Goal: Task Accomplishment & Management: Manage account settings

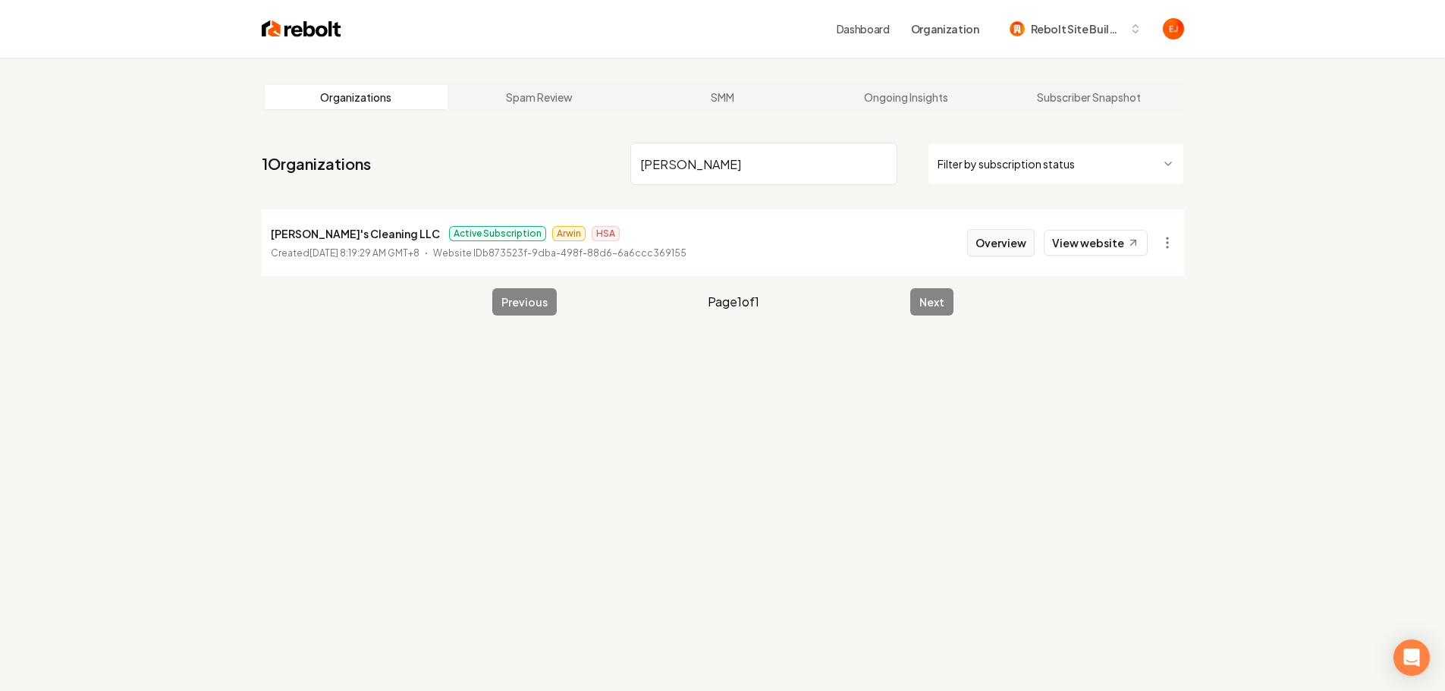
type input "[PERSON_NAME]"
click at [995, 252] on button "Overview" at bounding box center [1000, 242] width 67 height 27
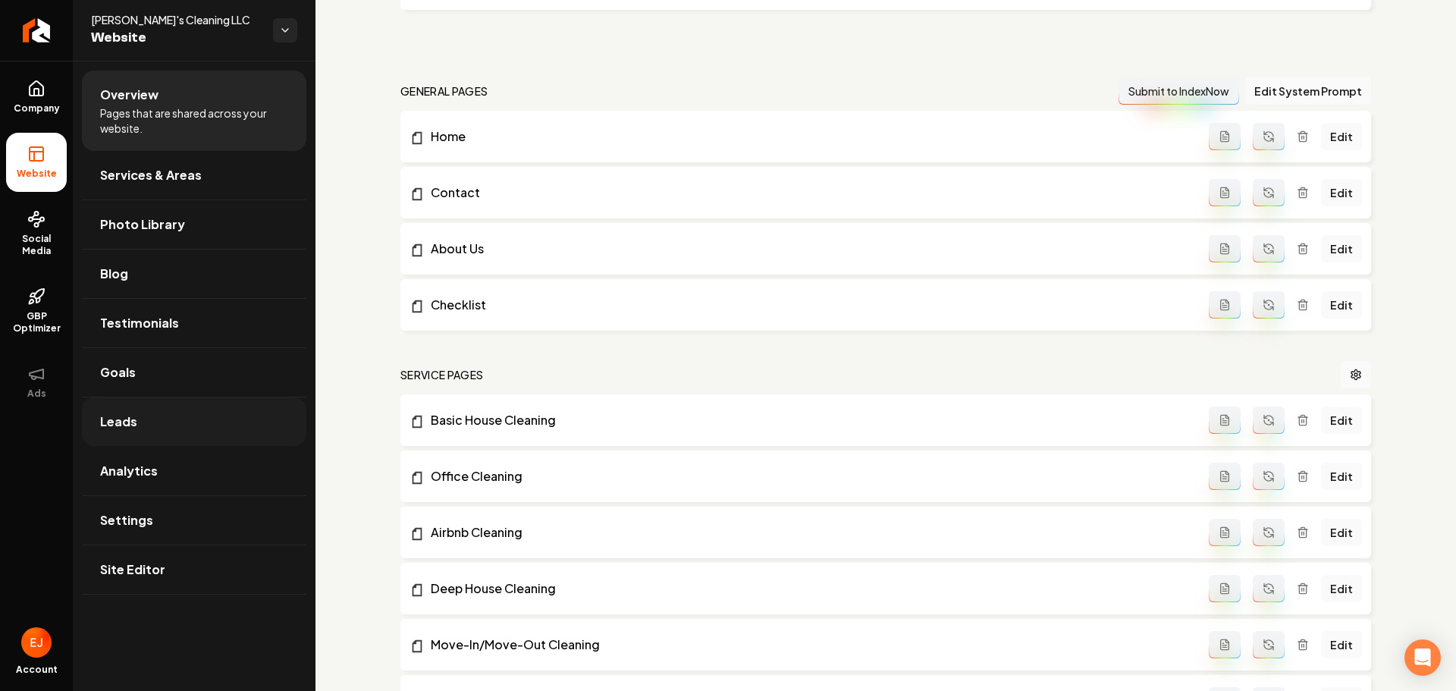
scroll to position [607, 0]
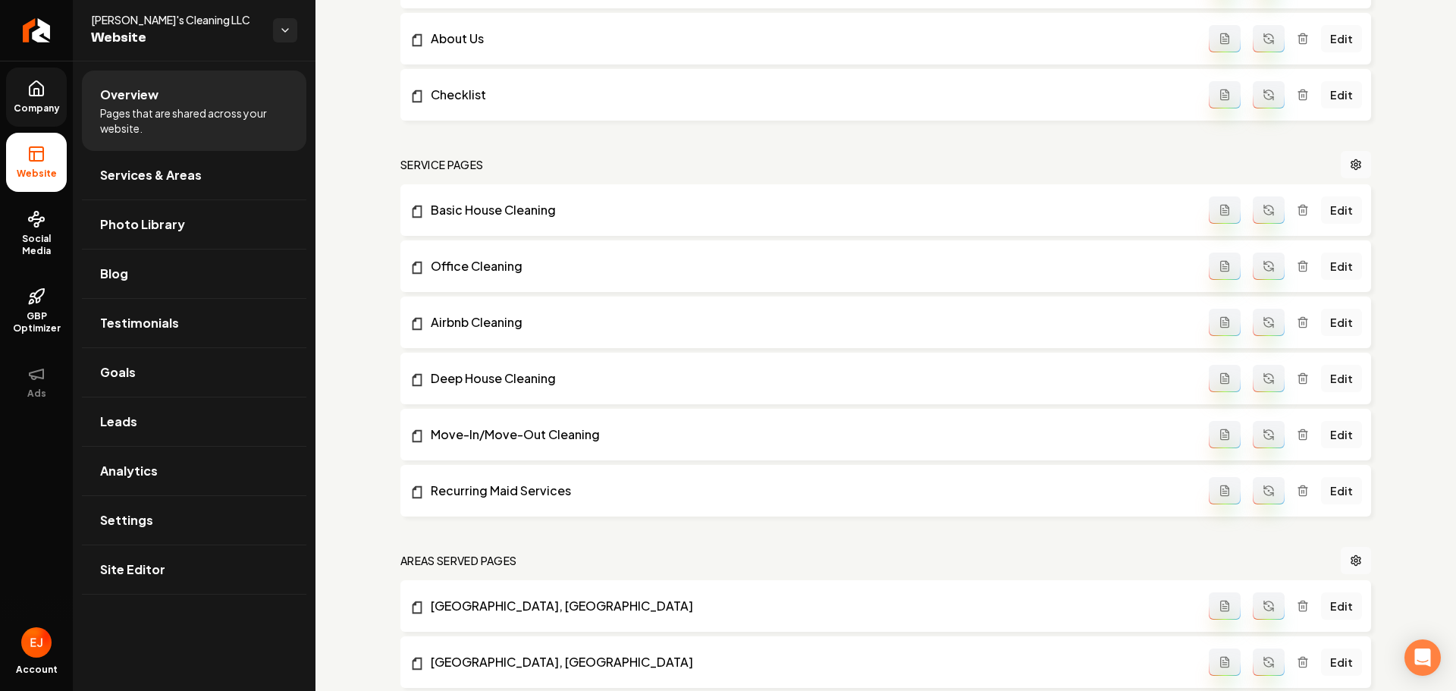
click at [28, 79] on link "Company" at bounding box center [36, 96] width 61 height 59
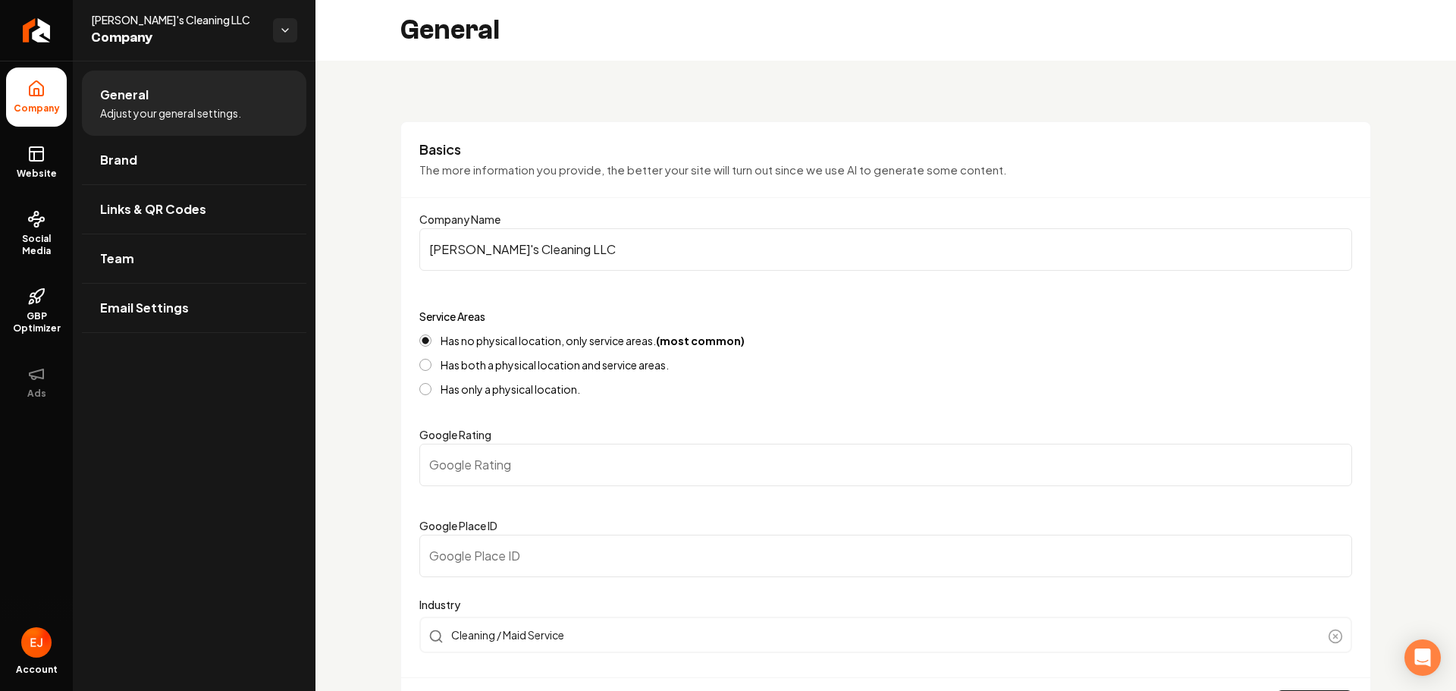
click at [546, 558] on input "Google Place ID" at bounding box center [885, 556] width 933 height 42
paste input "ChIJg0mhVapkEI0RFKZYTMPgd5s"
type input "ChIJg0mhVapkEI0RFKZYTMPgd5s"
click at [506, 469] on input "Google Rating" at bounding box center [885, 465] width 933 height 42
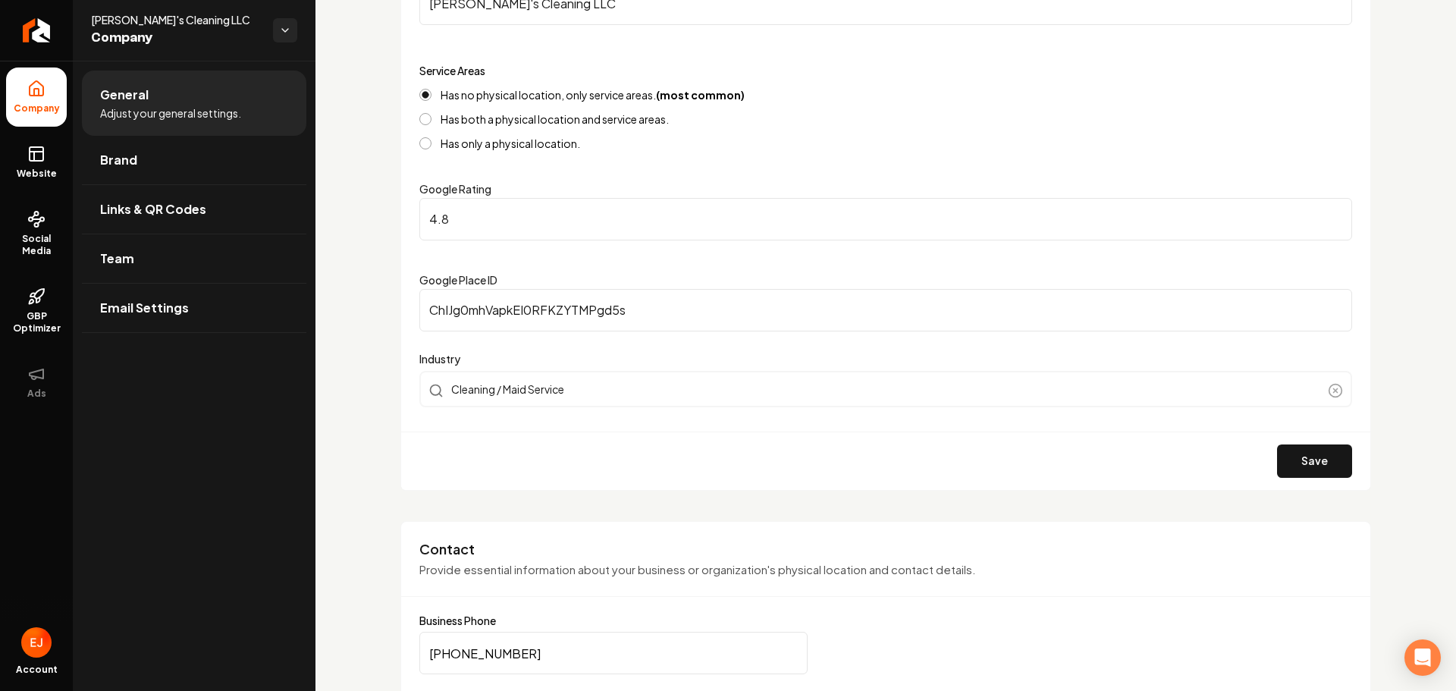
scroll to position [379, 0]
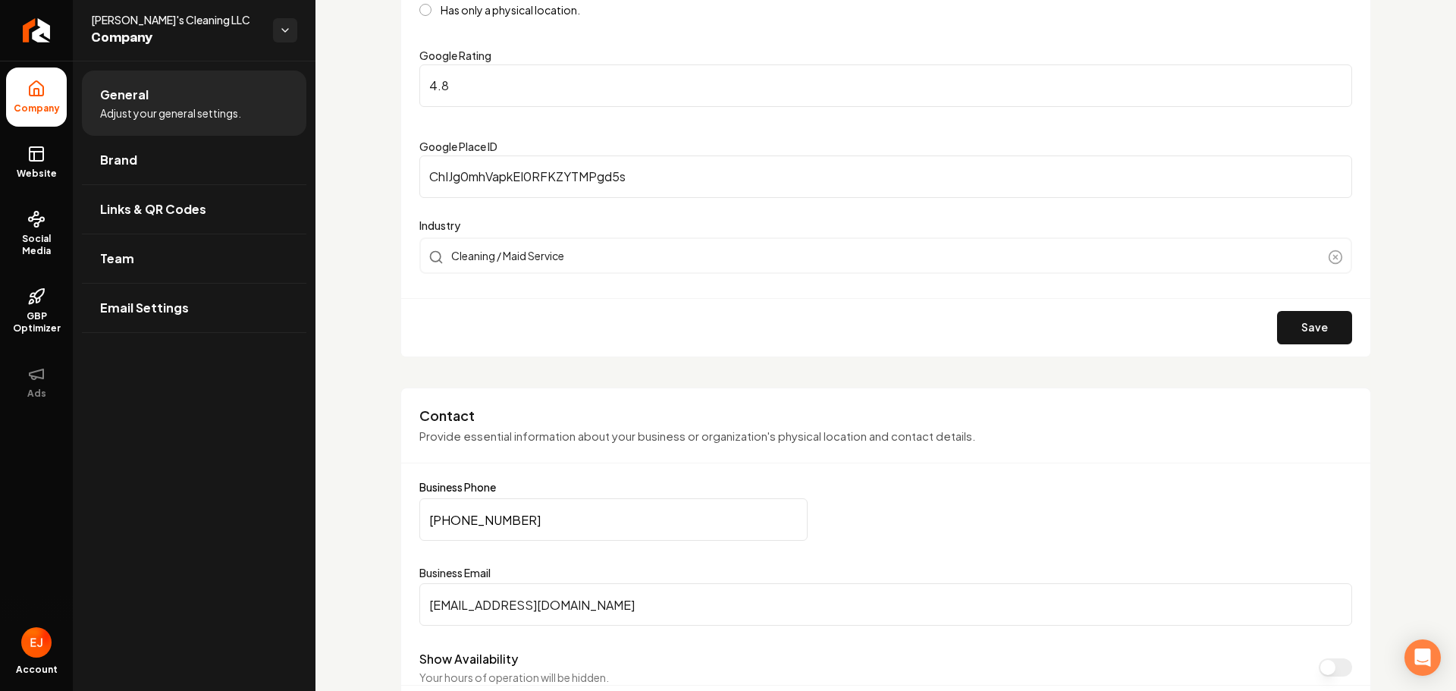
type input "4.8"
click at [1317, 328] on button "Save" at bounding box center [1314, 327] width 75 height 33
click at [42, 30] on icon "Return to dashboard" at bounding box center [37, 30] width 14 height 0
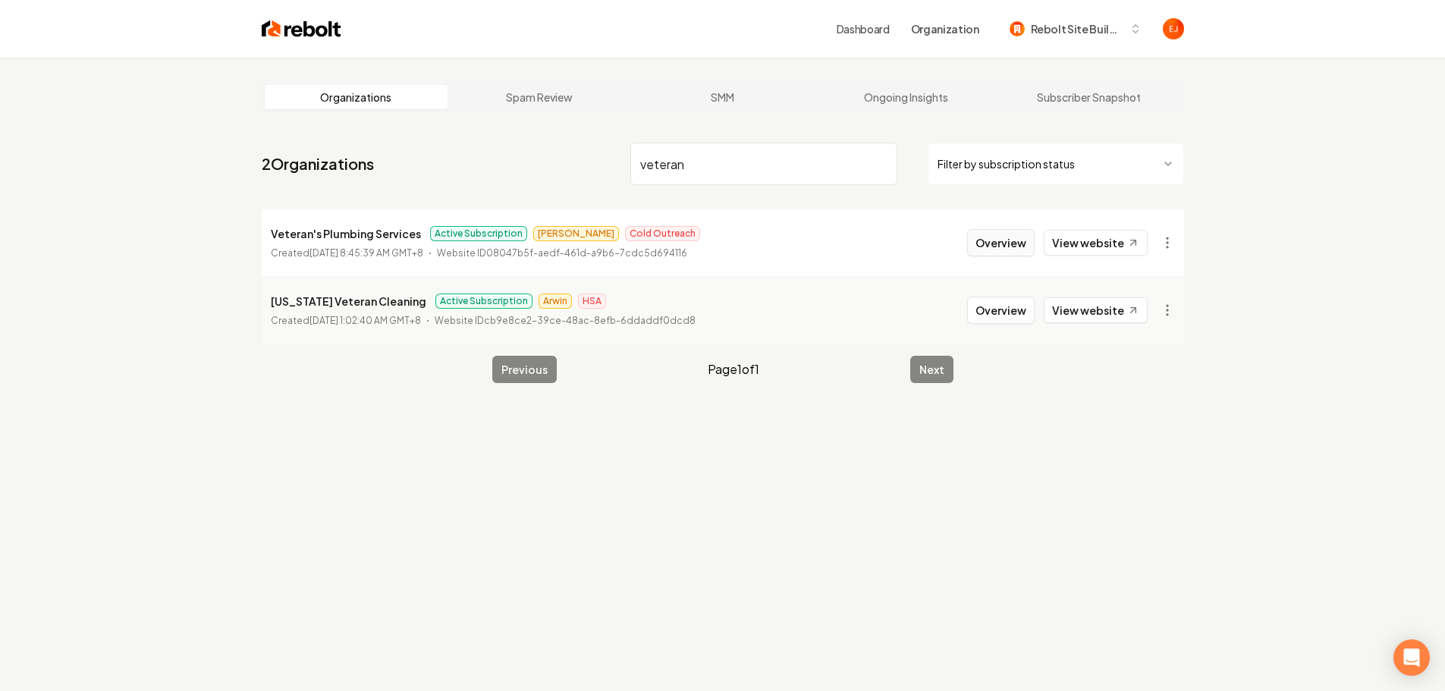
type input "veteran"
click at [995, 248] on button "Overview" at bounding box center [1000, 242] width 67 height 27
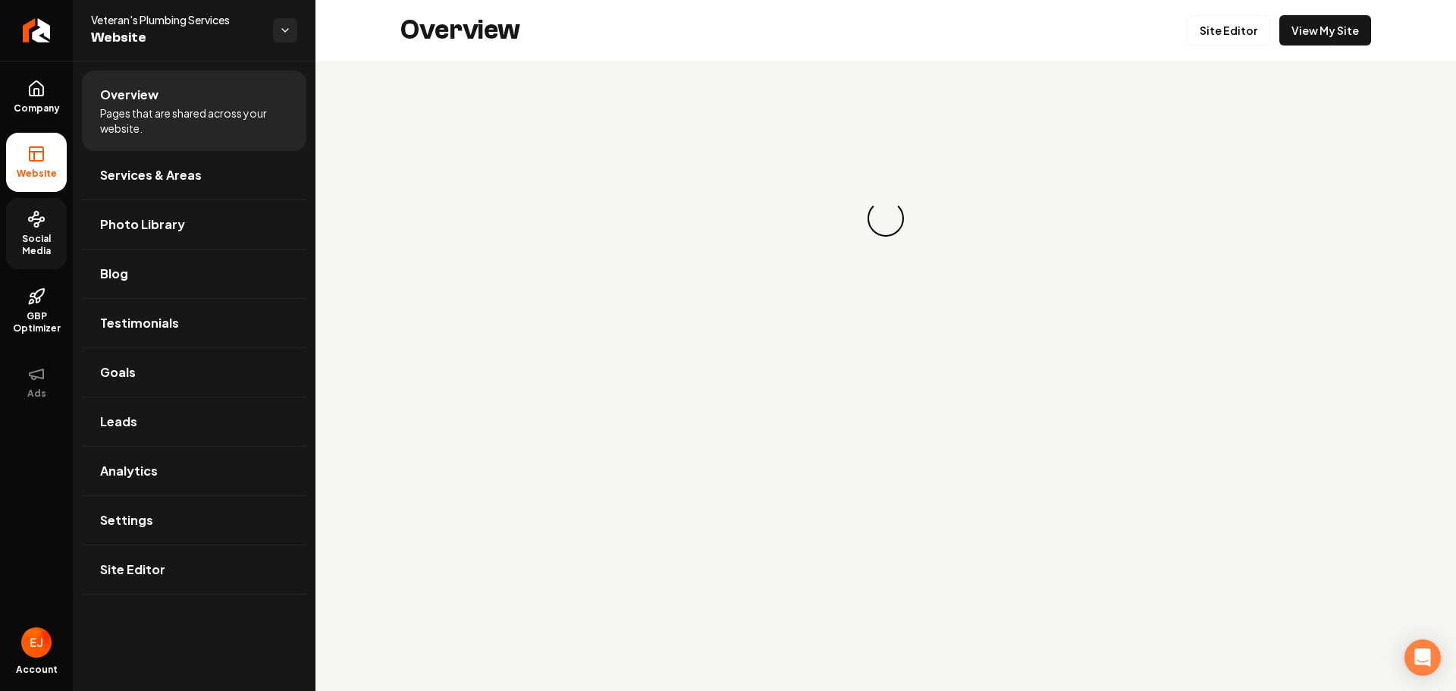
click at [42, 246] on span "Social Media" at bounding box center [36, 245] width 61 height 24
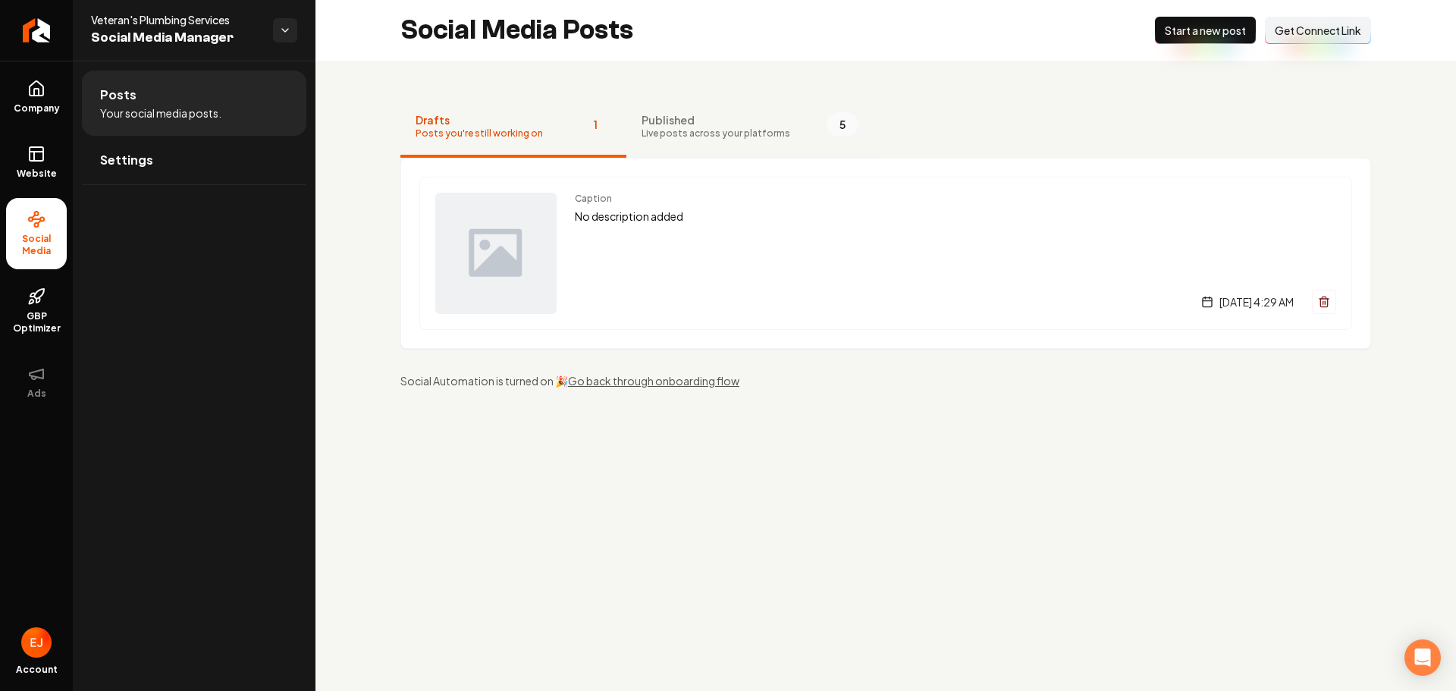
click at [649, 148] on button "Published Live posts across your platforms 5" at bounding box center [749, 127] width 247 height 61
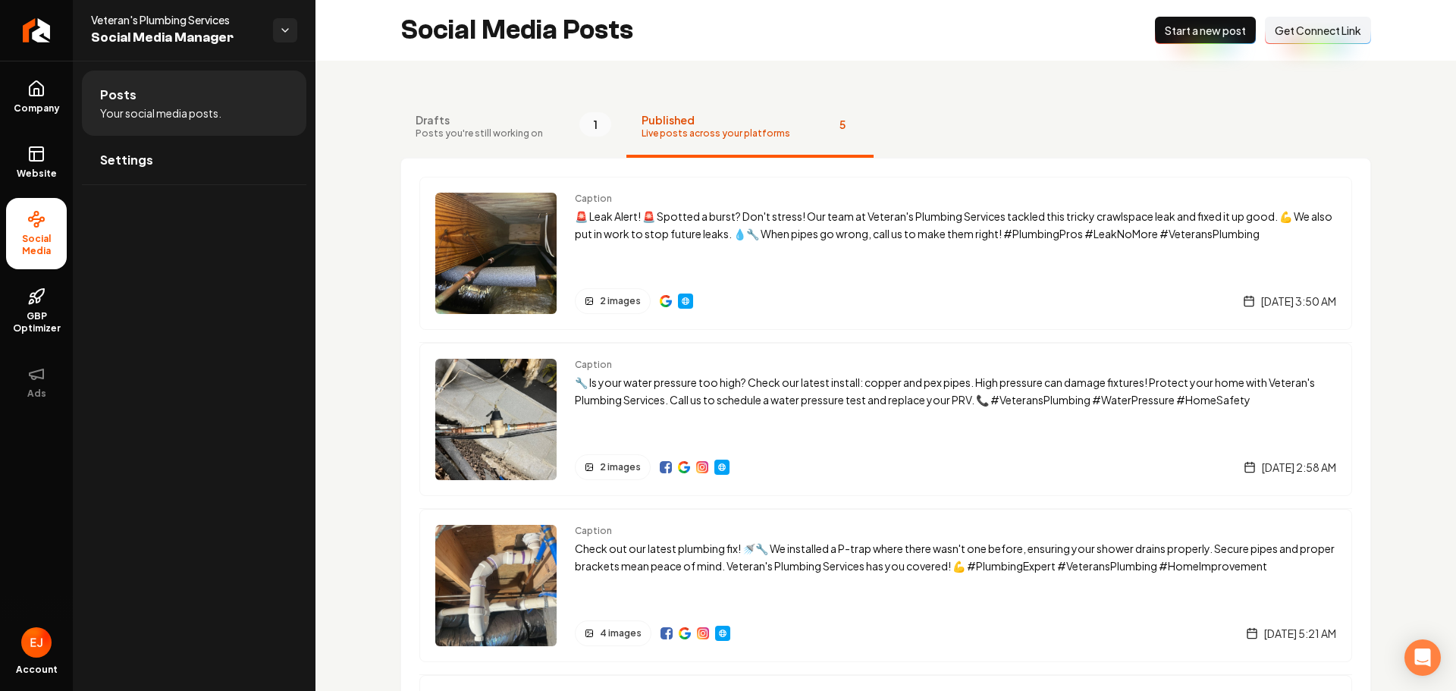
drag, startPoint x: 510, startPoint y: 230, endPoint x: 320, endPoint y: 310, distance: 205.9
click at [312, 312] on div "Posts Your social media posts. Settings" at bounding box center [194, 376] width 243 height 630
click at [935, 221] on p "🚨 Leak Alert! 🚨 Spotted a burst? Don't stress! Our team at Veteran's Plumbing S…" at bounding box center [955, 225] width 761 height 35
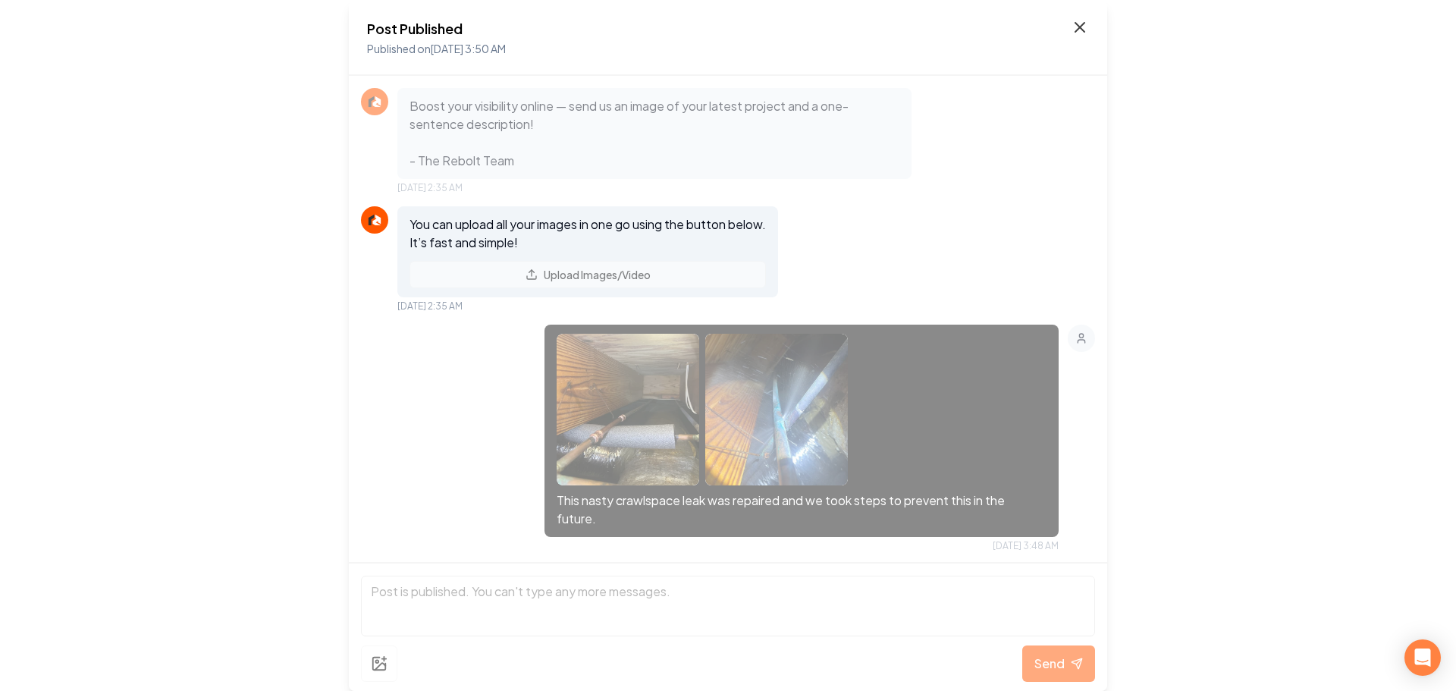
click at [1080, 32] on icon at bounding box center [1080, 27] width 18 height 18
